Goal: Task Accomplishment & Management: Complete application form

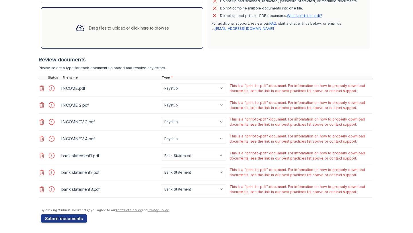
scroll to position [182, 0]
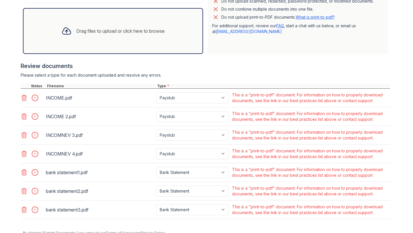
click at [23, 95] on icon at bounding box center [24, 98] width 5 height 6
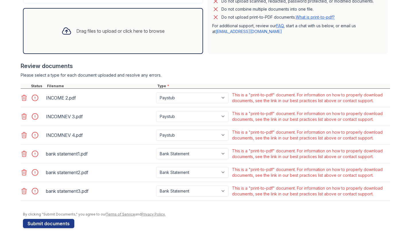
click at [23, 95] on icon at bounding box center [24, 98] width 5 height 6
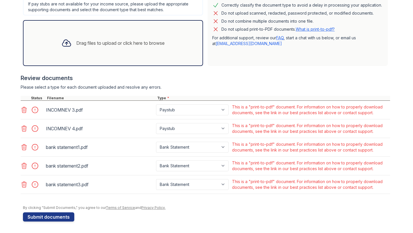
click at [24, 109] on icon at bounding box center [24, 109] width 7 height 7
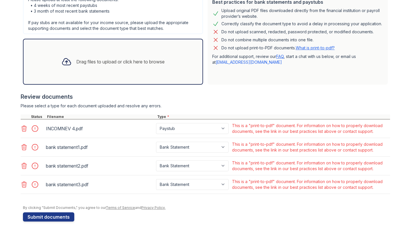
click at [24, 126] on icon at bounding box center [24, 129] width 5 height 6
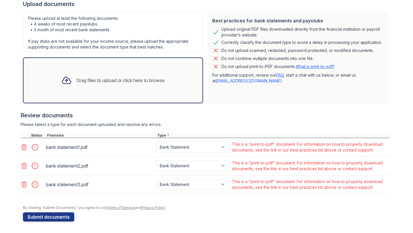
scroll to position [133, 0]
click at [24, 146] on icon at bounding box center [24, 147] width 7 height 7
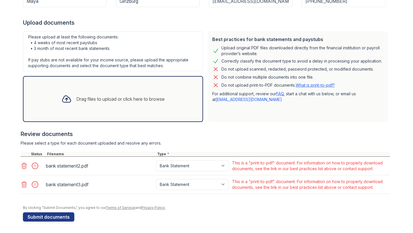
click at [25, 164] on icon at bounding box center [24, 165] width 7 height 7
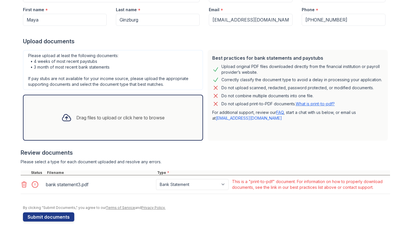
click at [25, 186] on icon at bounding box center [24, 184] width 7 height 7
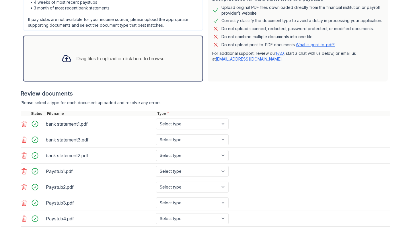
scroll to position [187, 0]
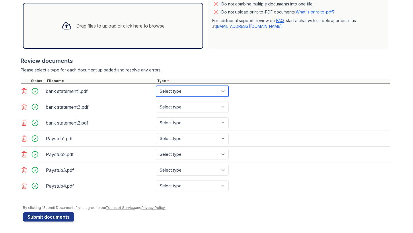
click at [193, 89] on select "Select type Paystub Bank Statement Offer Letter Tax Documents Benefit Award Let…" at bounding box center [192, 91] width 73 height 11
select select "bank_statement"
click at [156, 86] on select "Select type Paystub Bank Statement Offer Letter Tax Documents Benefit Award Let…" at bounding box center [192, 91] width 73 height 11
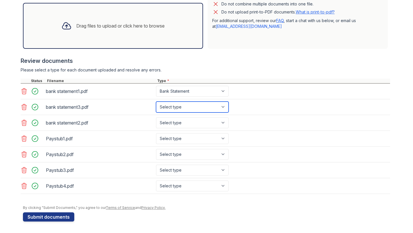
click at [185, 107] on select "Select type Paystub Bank Statement Offer Letter Tax Documents Benefit Award Let…" at bounding box center [192, 106] width 73 height 11
select select "bank_statement"
click at [156, 101] on select "Select type Paystub Bank Statement Offer Letter Tax Documents Benefit Award Let…" at bounding box center [192, 106] width 73 height 11
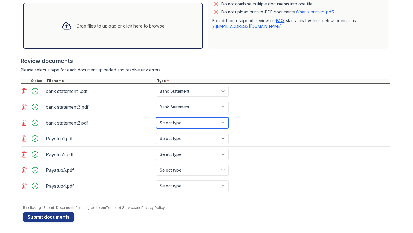
click at [181, 121] on select "Select type Paystub Bank Statement Offer Letter Tax Documents Benefit Award Let…" at bounding box center [192, 122] width 73 height 11
select select "bank_statement"
click at [156, 117] on select "Select type Paystub Bank Statement Offer Letter Tax Documents Benefit Award Let…" at bounding box center [192, 122] width 73 height 11
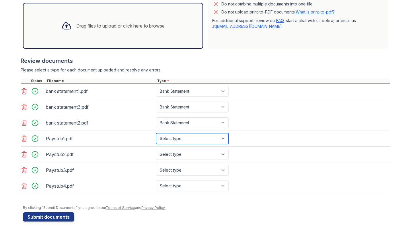
click at [175, 142] on select "Select type Paystub Bank Statement Offer Letter Tax Documents Benefit Award Let…" at bounding box center [192, 138] width 73 height 11
select select "paystub"
click at [156, 133] on select "Select type Paystub Bank Statement Offer Letter Tax Documents Benefit Award Let…" at bounding box center [192, 138] width 73 height 11
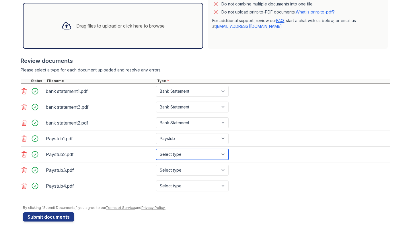
click at [171, 153] on select "Select type Paystub Bank Statement Offer Letter Tax Documents Benefit Award Let…" at bounding box center [192, 154] width 73 height 11
select select "paystub"
click at [156, 149] on select "Select type Paystub Bank Statement Offer Letter Tax Documents Benefit Award Let…" at bounding box center [192, 154] width 73 height 11
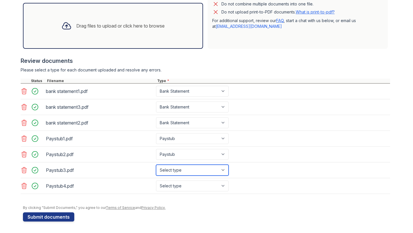
click at [167, 170] on select "Select type Paystub Bank Statement Offer Letter Tax Documents Benefit Award Let…" at bounding box center [192, 170] width 73 height 11
select select "paystub"
click at [156, 165] on select "Select type Paystub Bank Statement Offer Letter Tax Documents Benefit Award Let…" at bounding box center [192, 170] width 73 height 11
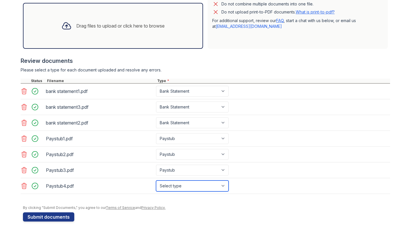
click at [164, 184] on select "Select type Paystub Bank Statement Offer Letter Tax Documents Benefit Award Let…" at bounding box center [192, 185] width 73 height 11
select select "paystub"
click at [156, 180] on select "Select type Paystub Bank Statement Offer Letter Tax Documents Benefit Award Let…" at bounding box center [192, 185] width 73 height 11
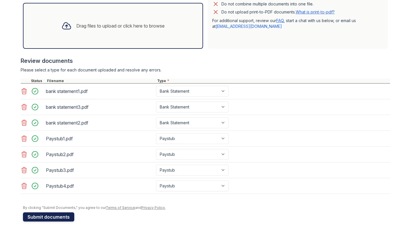
click at [46, 216] on button "Submit documents" at bounding box center [48, 216] width 51 height 9
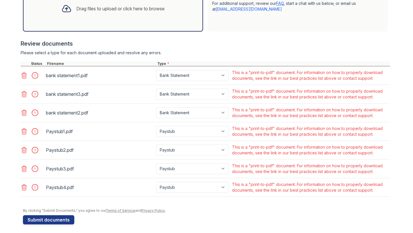
scroll to position [208, 0]
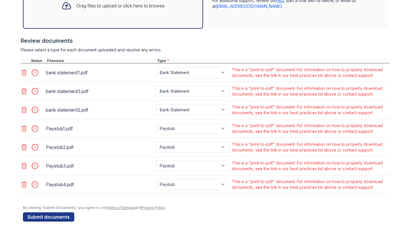
click at [24, 129] on icon at bounding box center [24, 128] width 7 height 7
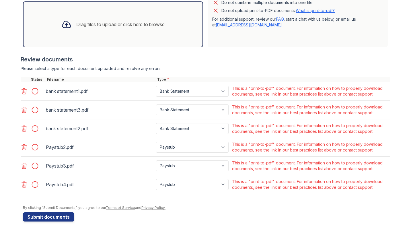
click at [22, 149] on icon at bounding box center [24, 147] width 5 height 6
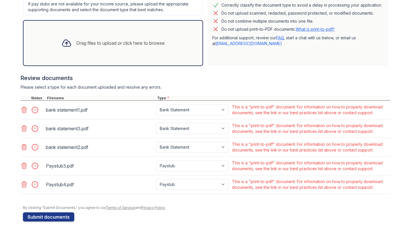
scroll to position [170, 0]
click at [24, 166] on icon at bounding box center [24, 165] width 7 height 7
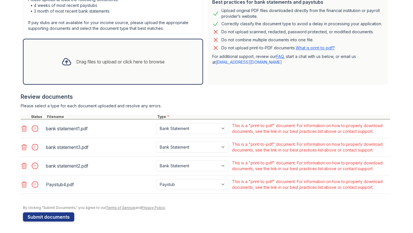
click at [24, 186] on icon at bounding box center [24, 184] width 7 height 7
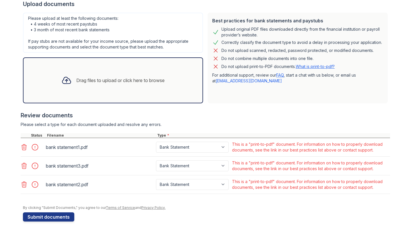
scroll to position [133, 0]
click at [85, 75] on div "Drag files to upload or click here to browse" at bounding box center [113, 80] width 112 height 19
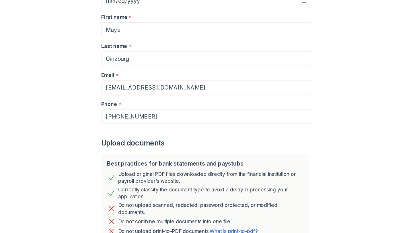
scroll to position [124, 0]
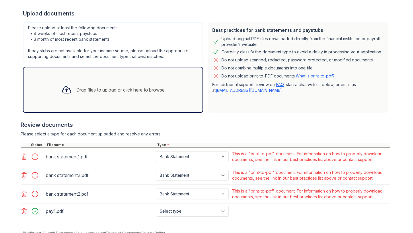
click at [72, 90] on div "Drag files to upload or click here to browse" at bounding box center [113, 89] width 112 height 19
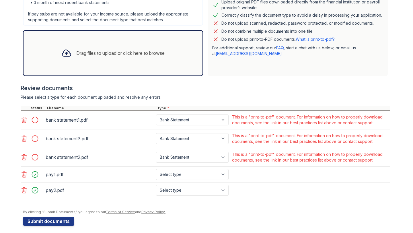
scroll to position [165, 0]
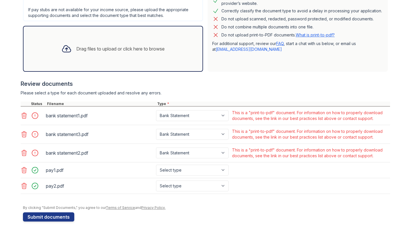
click at [74, 52] on div "Drag files to upload or click here to browse" at bounding box center [113, 48] width 112 height 19
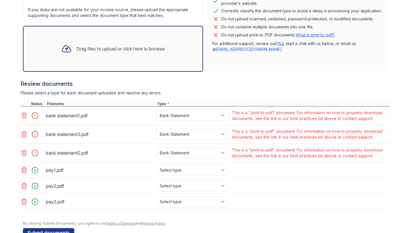
click at [71, 44] on div at bounding box center [66, 48] width 15 height 15
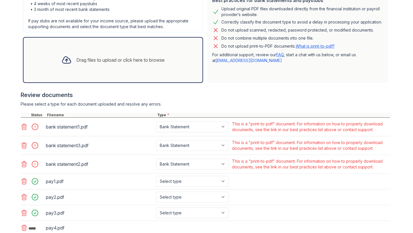
scroll to position [155, 0]
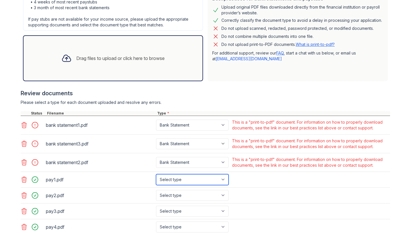
click at [223, 175] on select "Select type Paystub Bank Statement Offer Letter Tax Documents Benefit Award Let…" at bounding box center [192, 179] width 73 height 11
select select "paystub"
click at [156, 174] on select "Select type Paystub Bank Statement Offer Letter Tax Documents Benefit Award Let…" at bounding box center [192, 179] width 73 height 11
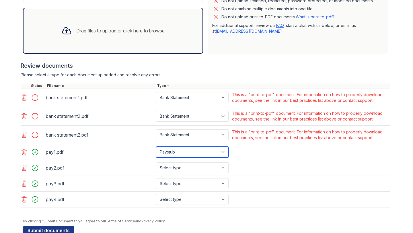
scroll to position [184, 0]
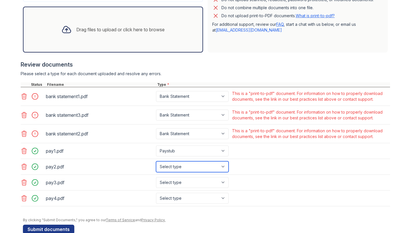
click at [216, 162] on select "Select type Paystub Bank Statement Offer Letter Tax Documents Benefit Award Let…" at bounding box center [192, 166] width 73 height 11
select select "paystub"
click at [156, 161] on select "Select type Paystub Bank Statement Offer Letter Tax Documents Benefit Award Let…" at bounding box center [192, 166] width 73 height 11
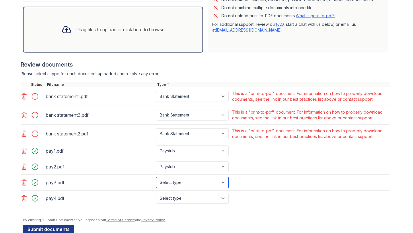
click at [208, 184] on select "Select type Paystub Bank Statement Offer Letter Tax Documents Benefit Award Let…" at bounding box center [192, 182] width 73 height 11
select select "paystub"
click at [156, 177] on select "Select type Paystub Bank Statement Offer Letter Tax Documents Benefit Award Let…" at bounding box center [192, 182] width 73 height 11
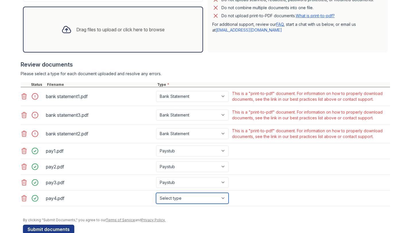
click at [204, 199] on select "Select type Paystub Bank Statement Offer Letter Tax Documents Benefit Award Let…" at bounding box center [192, 198] width 73 height 11
select select "paystub"
click at [156, 193] on select "Select type Paystub Bank Statement Offer Letter Tax Documents Benefit Award Let…" at bounding box center [192, 198] width 73 height 11
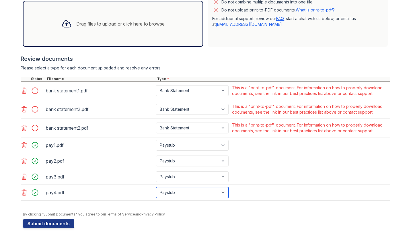
scroll to position [196, 0]
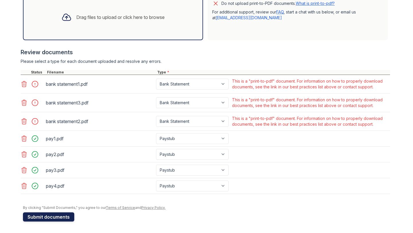
click at [64, 216] on button "Submit documents" at bounding box center [48, 216] width 51 height 9
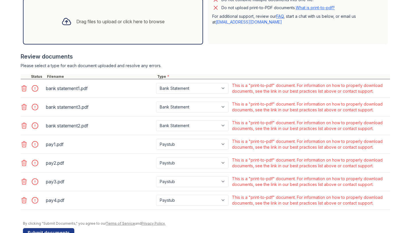
scroll to position [208, 0]
